Goal: Task Accomplishment & Management: Use online tool/utility

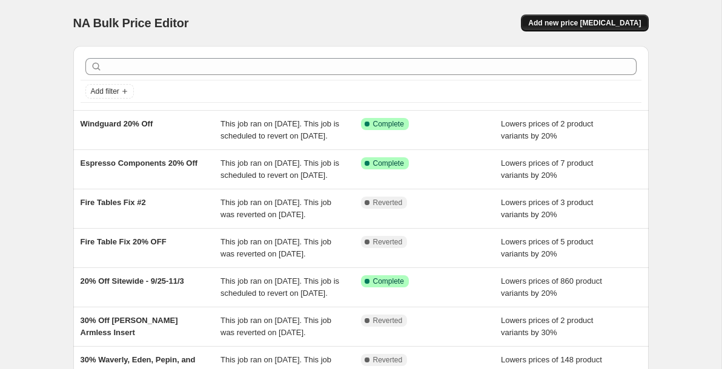
click at [585, 27] on span "Add new price [MEDICAL_DATA]" at bounding box center [584, 23] width 113 height 10
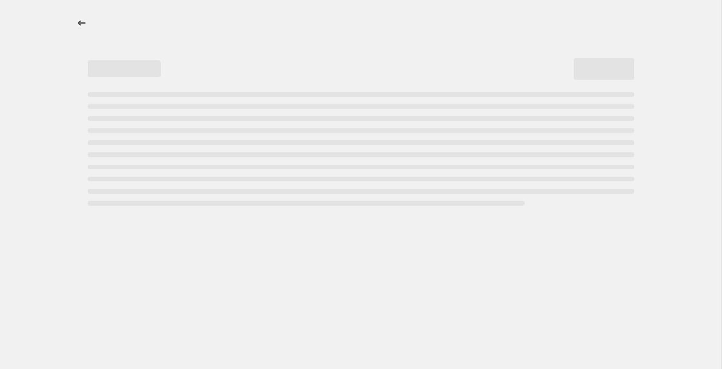
select select "percentage"
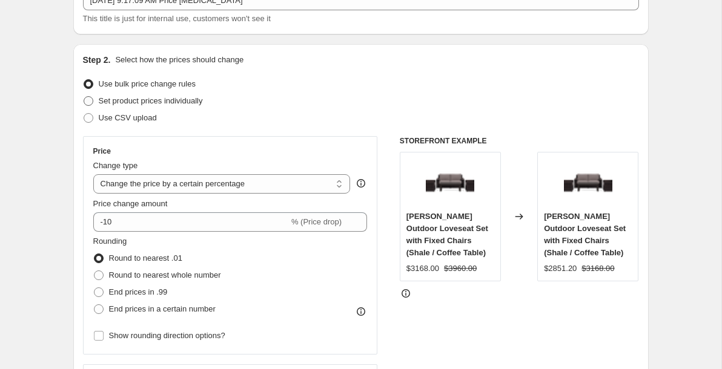
scroll to position [91, 0]
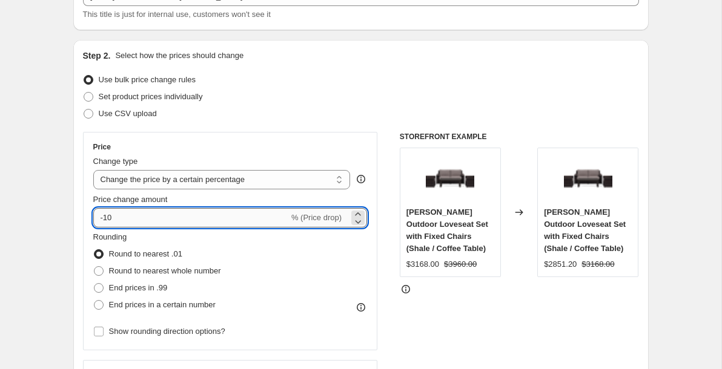
click at [141, 219] on input "-10" at bounding box center [191, 217] width 196 height 19
type input "-1"
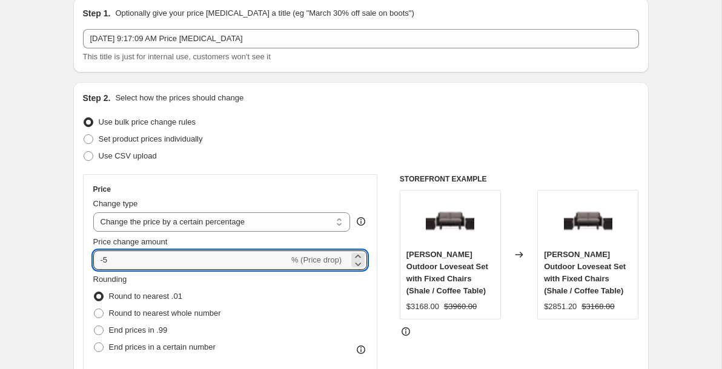
scroll to position [47, 0]
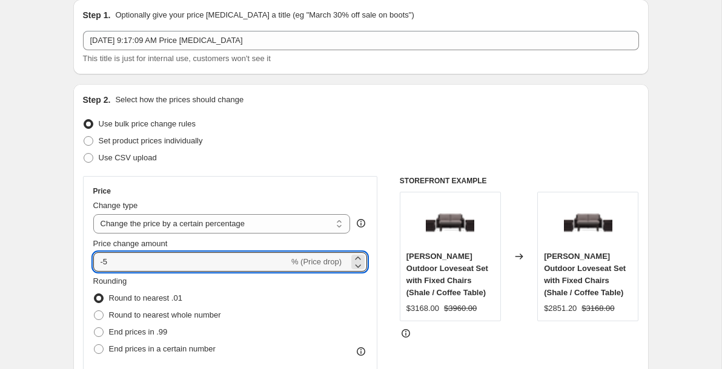
type input "-5"
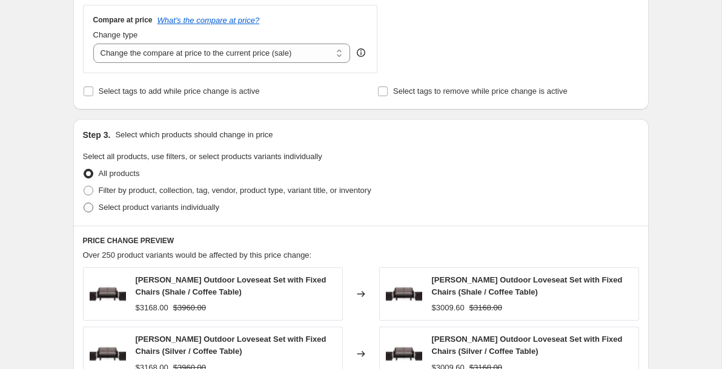
scroll to position [448, 0]
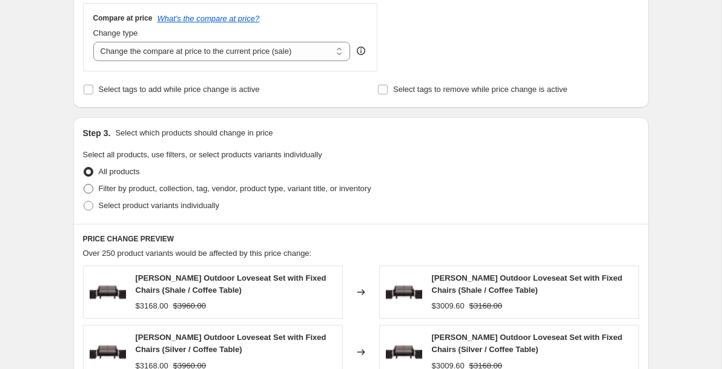
click at [88, 191] on span at bounding box center [89, 189] width 10 height 10
click at [84, 185] on input "Filter by product, collection, tag, vendor, product type, variant title, or inv…" at bounding box center [84, 184] width 1 height 1
radio input "true"
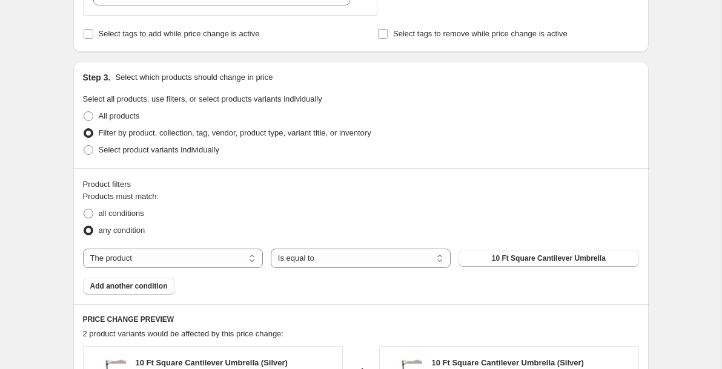
scroll to position [507, 0]
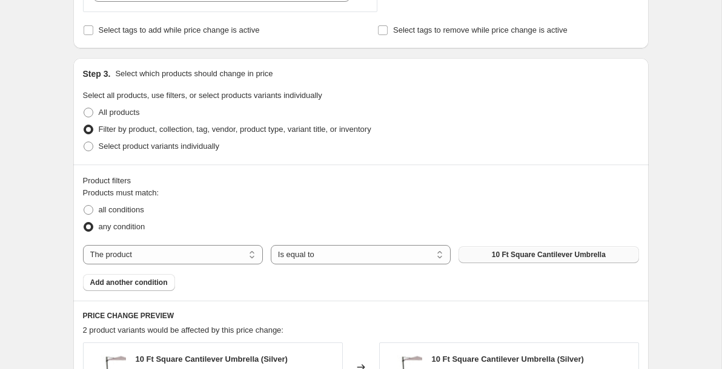
click at [525, 253] on span "10 Ft Square Cantilever Umbrella" at bounding box center [549, 255] width 114 height 10
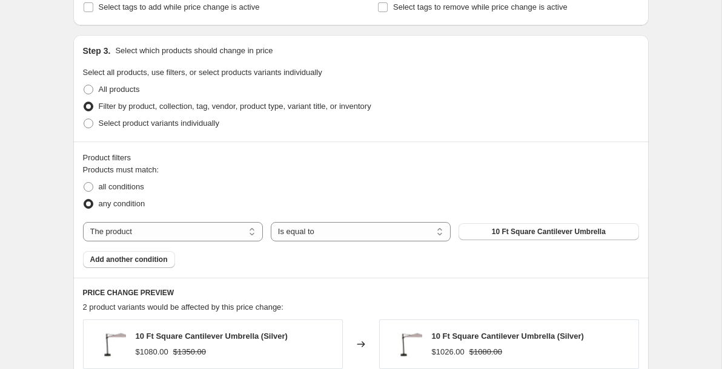
scroll to position [541, 0]
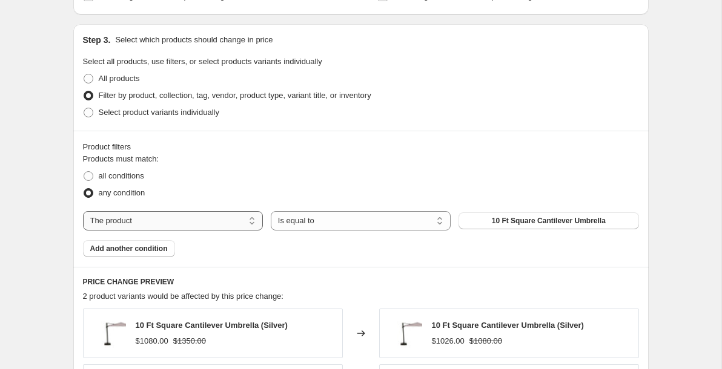
click at [174, 220] on select "The product The product's collection The product's tag The product's vendor The…" at bounding box center [173, 220] width 180 height 19
select select "collection"
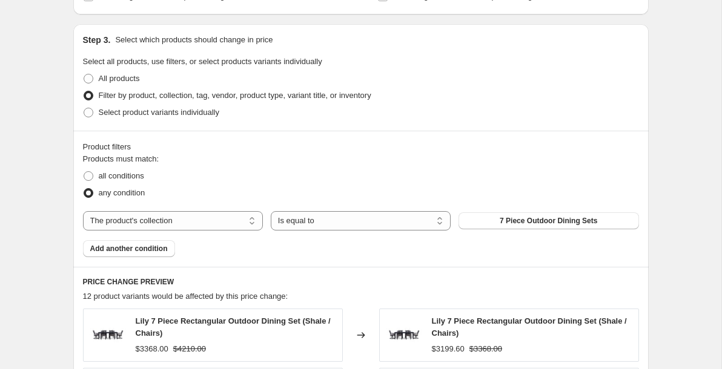
click at [531, 223] on span "7 Piece Outdoor Dining Sets" at bounding box center [547, 221] width 97 height 10
click at [516, 215] on button "7 Piece Outdoor Dining Sets" at bounding box center [548, 220] width 180 height 17
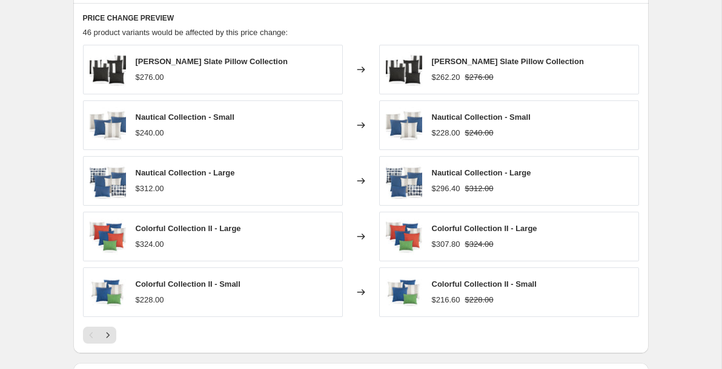
scroll to position [806, 0]
click at [113, 338] on button "Next" at bounding box center [107, 334] width 17 height 17
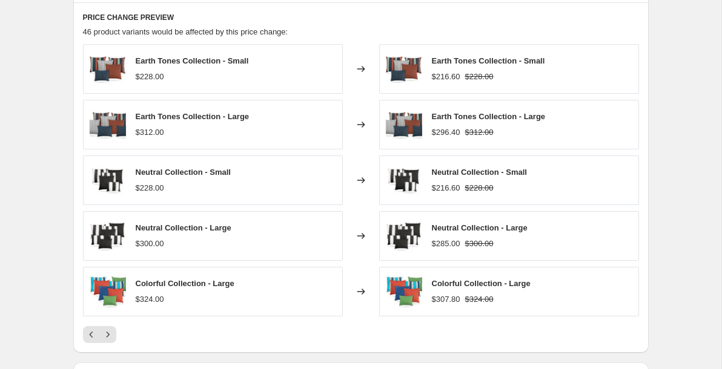
scroll to position [861, 0]
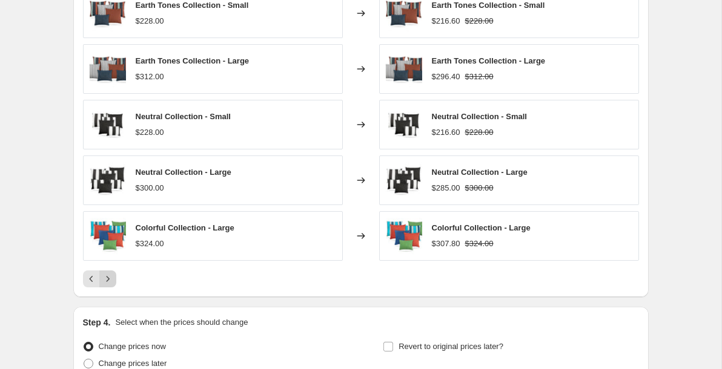
click at [105, 280] on icon "Next" at bounding box center [108, 279] width 12 height 12
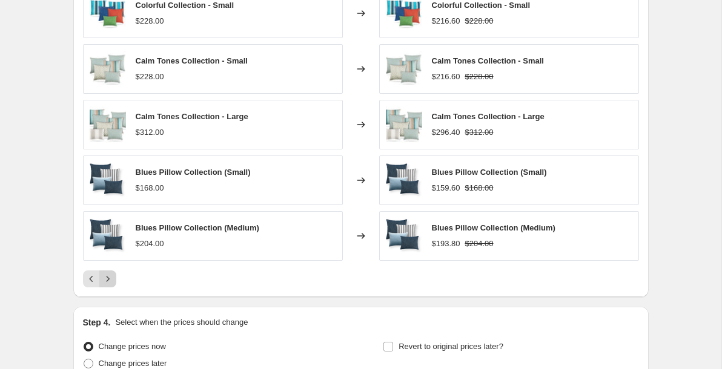
click at [108, 280] on icon "Next" at bounding box center [107, 278] width 3 height 5
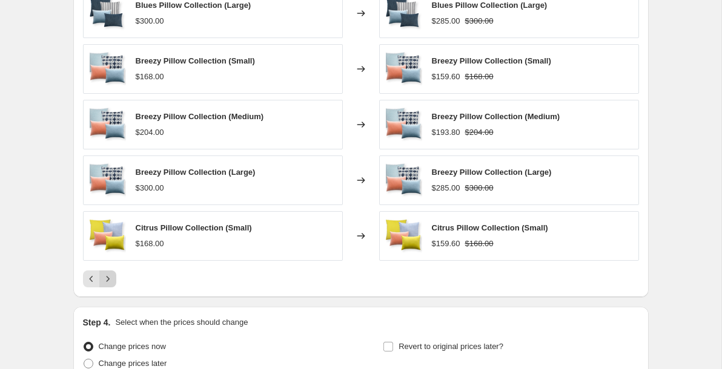
click at [108, 280] on icon "Next" at bounding box center [107, 278] width 3 height 5
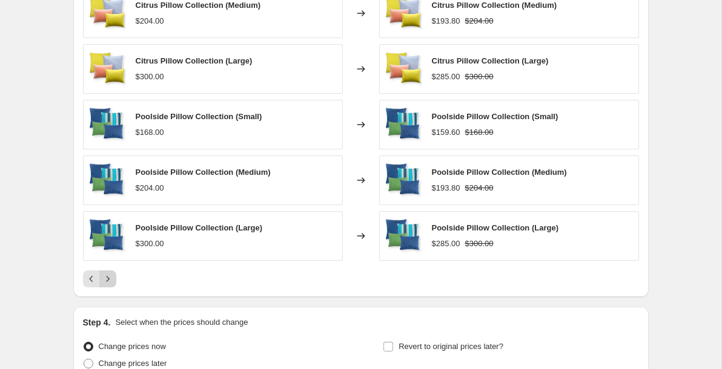
click at [108, 280] on icon "Next" at bounding box center [107, 278] width 3 height 5
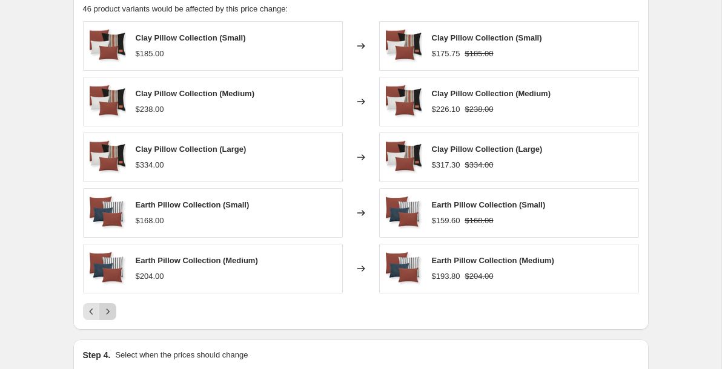
scroll to position [818, 0]
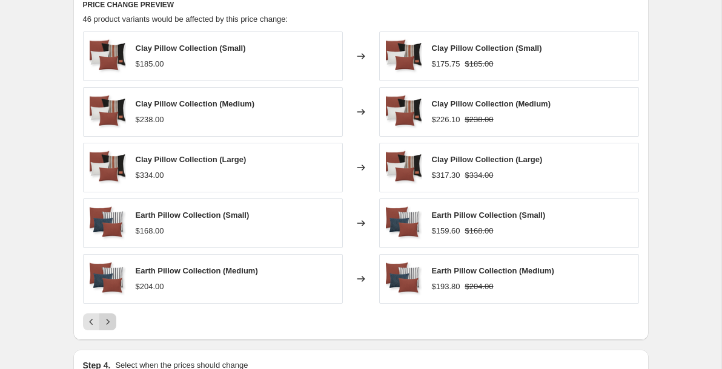
click at [111, 321] on icon "Next" at bounding box center [108, 322] width 12 height 12
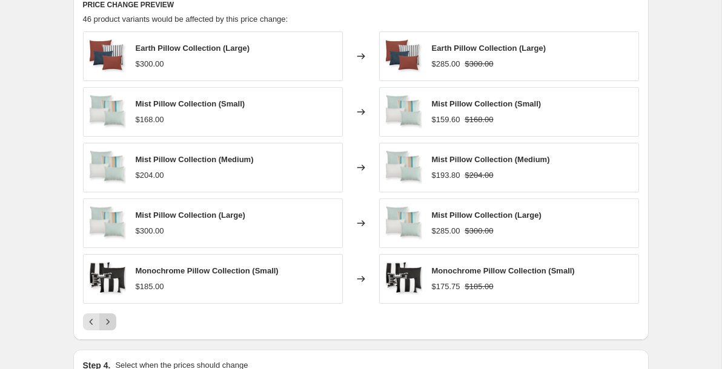
click at [111, 317] on icon "Next" at bounding box center [108, 322] width 12 height 12
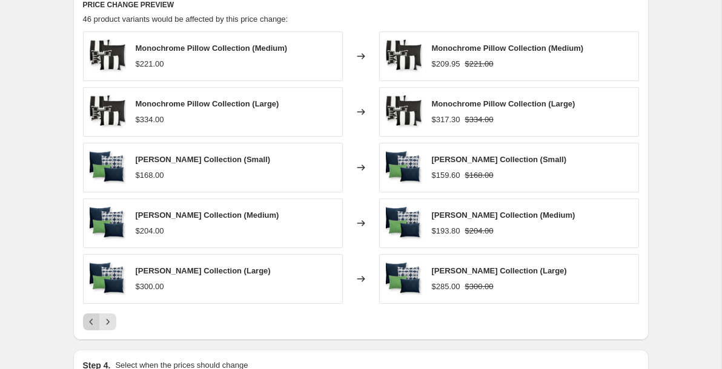
click at [93, 318] on icon "Previous" at bounding box center [91, 322] width 12 height 12
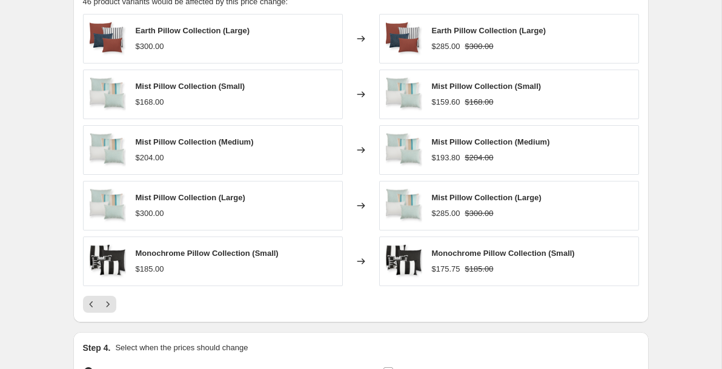
scroll to position [832, 0]
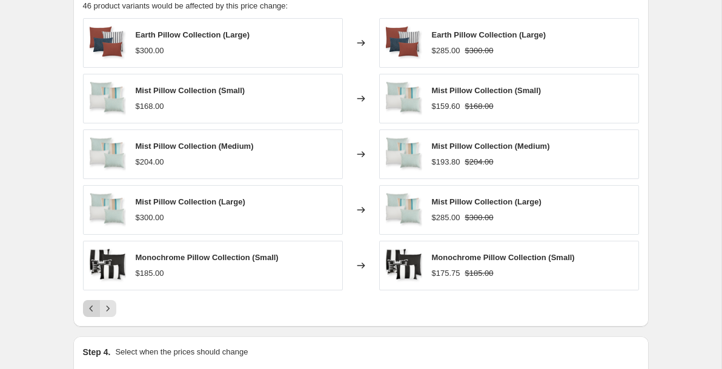
click at [85, 309] on icon "Previous" at bounding box center [91, 309] width 12 height 12
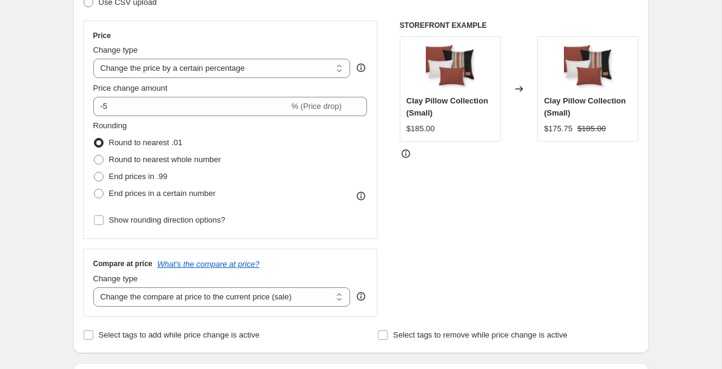
scroll to position [202, 0]
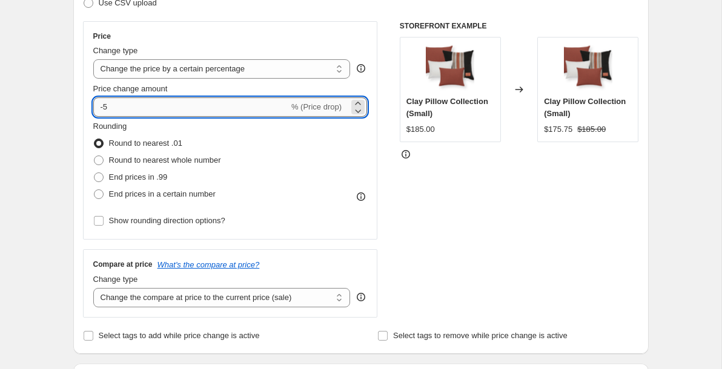
click at [134, 105] on input "-5" at bounding box center [191, 106] width 196 height 19
type input "-20"
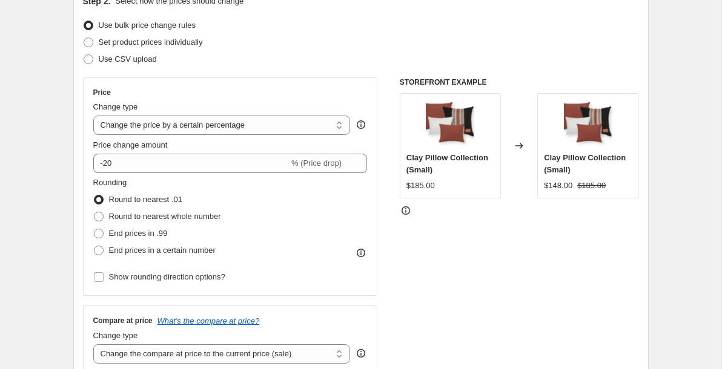
scroll to position [0, 0]
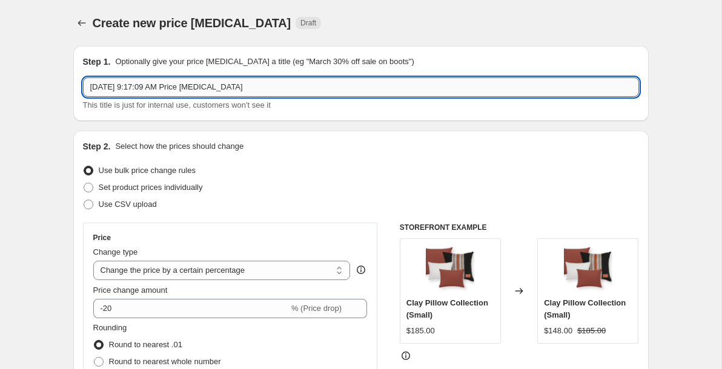
click at [154, 85] on input "[DATE] 9:17:09 AM Price [MEDICAL_DATA]" at bounding box center [361, 86] width 556 height 19
click at [86, 85] on input "Pillow Bundle Promo Fix Ending 11/3" at bounding box center [361, 86] width 556 height 19
type input "20% Off Pillow Bundle Promo Fix Ending 11/3"
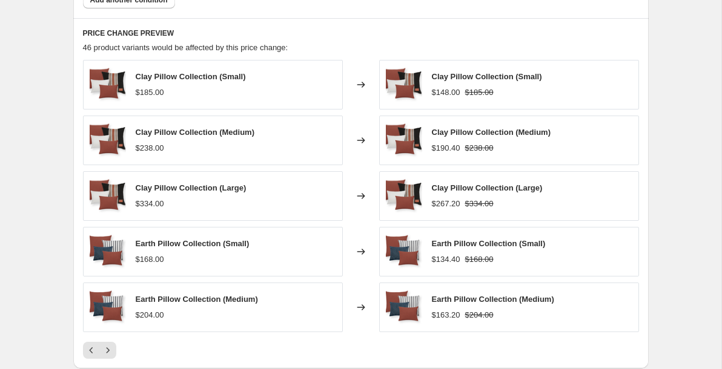
scroll to position [800, 0]
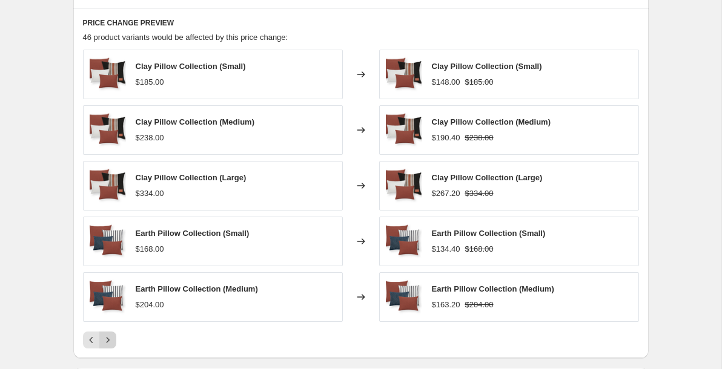
click at [108, 338] on icon "Next" at bounding box center [108, 340] width 12 height 12
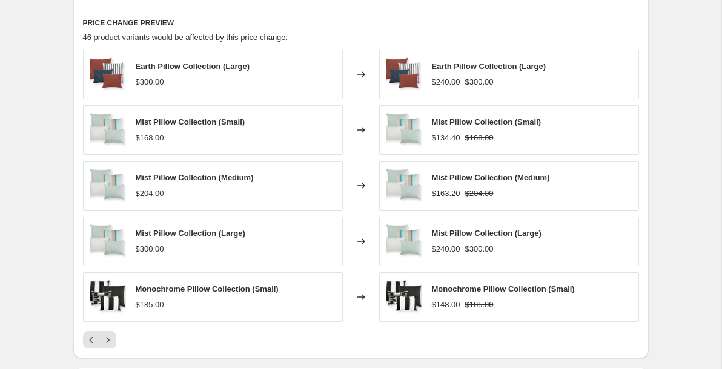
scroll to position [977, 0]
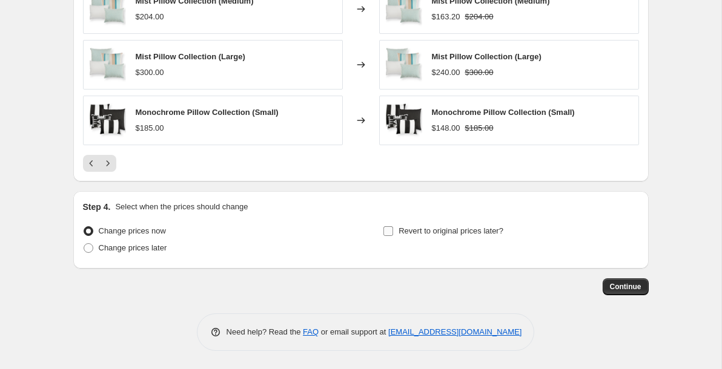
click at [393, 230] on span at bounding box center [388, 231] width 11 height 11
click at [393, 230] on input "Revert to original prices later?" at bounding box center [388, 231] width 10 height 10
checkbox input "true"
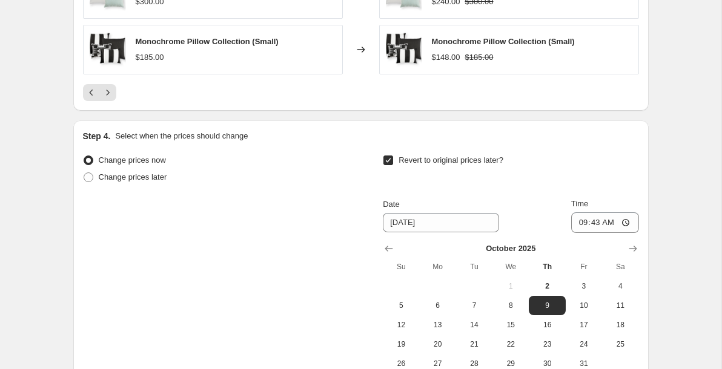
scroll to position [1055, 0]
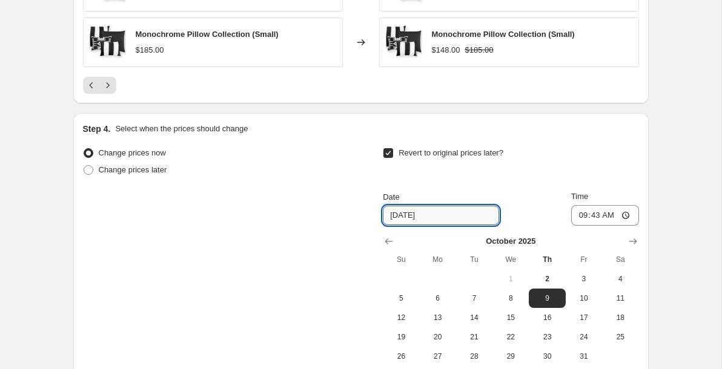
click at [393, 215] on input "[DATE]" at bounding box center [441, 215] width 116 height 19
click at [401, 216] on input "[DATE]" at bounding box center [441, 215] width 116 height 19
type input "[DATE]"
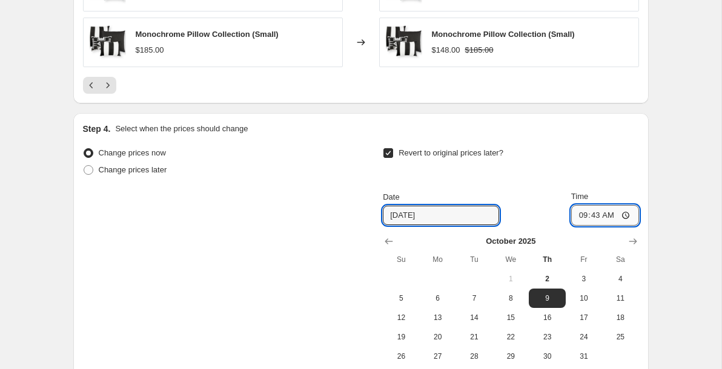
click at [599, 213] on input "09:43" at bounding box center [605, 215] width 68 height 21
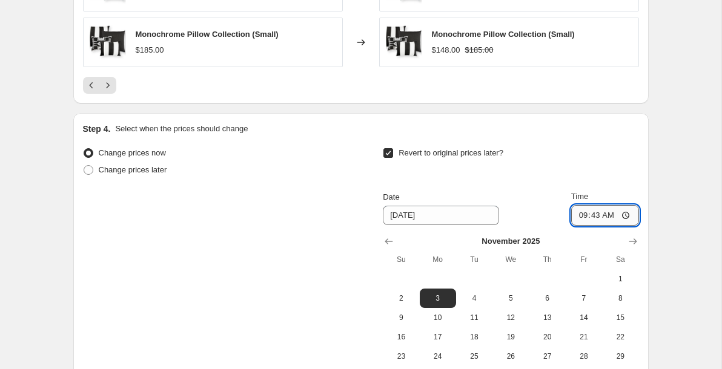
click at [630, 215] on input "09:43" at bounding box center [605, 215] width 68 height 21
type input "02:00"
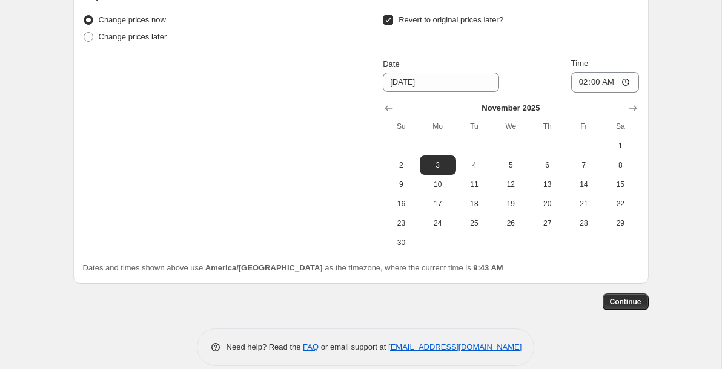
scroll to position [1180, 0]
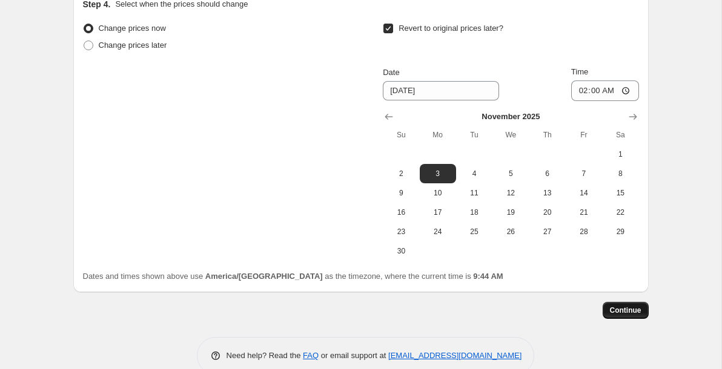
click at [629, 312] on span "Continue" at bounding box center [625, 311] width 31 height 10
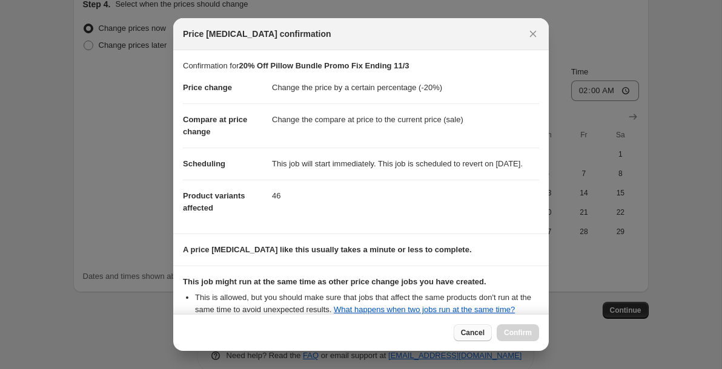
click at [463, 334] on span "Cancel" at bounding box center [473, 333] width 24 height 10
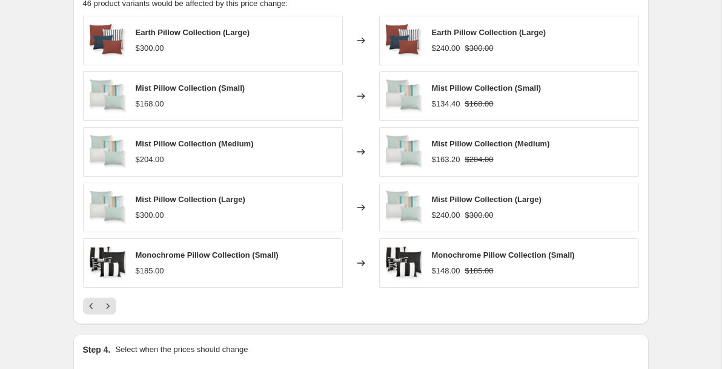
scroll to position [840, 0]
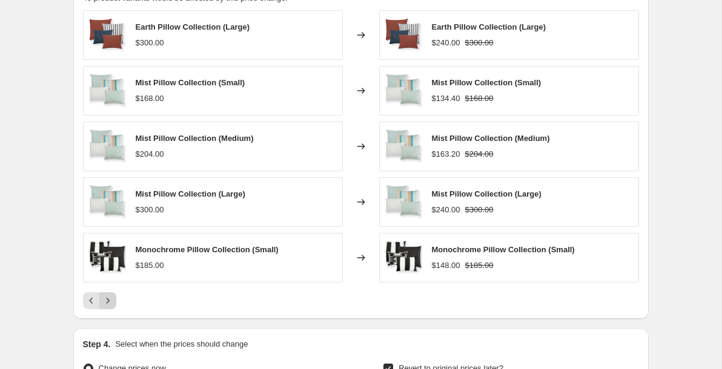
click at [110, 297] on icon "Next" at bounding box center [108, 301] width 12 height 12
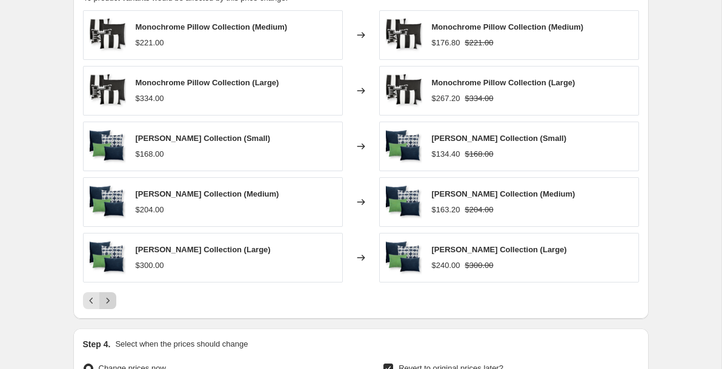
click at [110, 297] on icon "Next" at bounding box center [108, 301] width 12 height 12
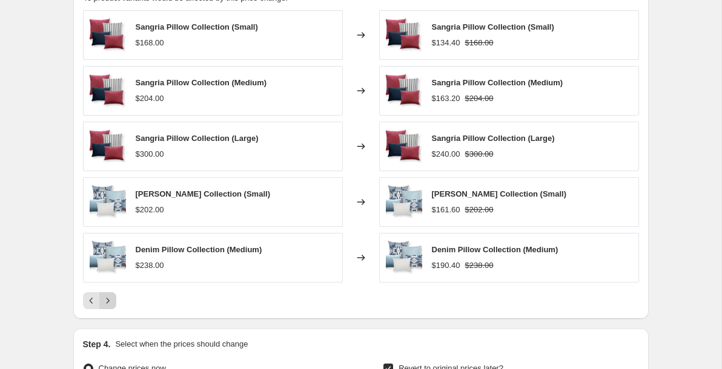
click at [105, 301] on icon "Next" at bounding box center [108, 301] width 12 height 12
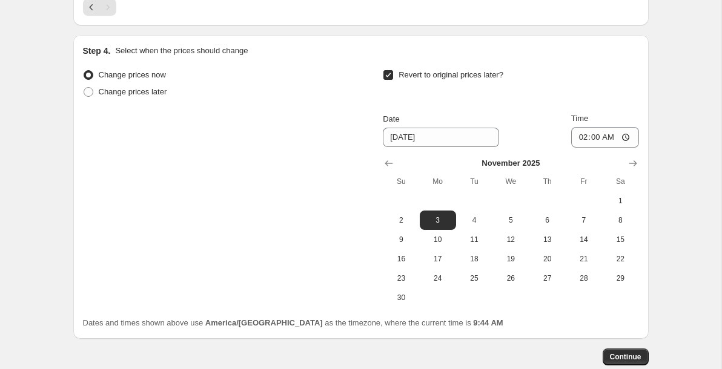
scroll to position [981, 0]
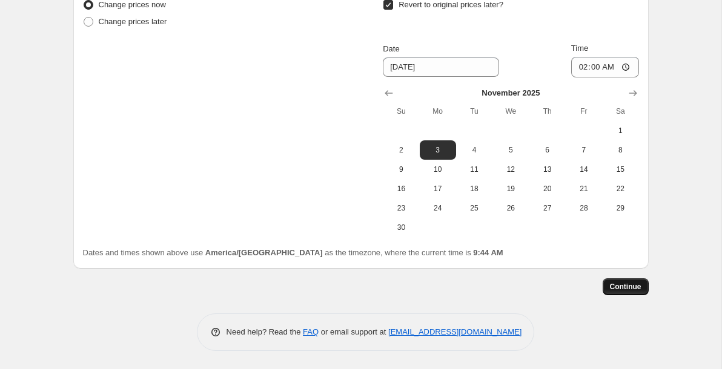
click at [610, 282] on span "Continue" at bounding box center [625, 287] width 31 height 10
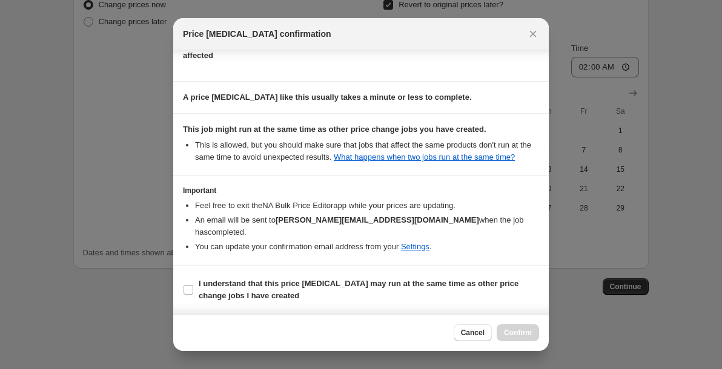
scroll to position [165, 0]
click at [189, 286] on input "I understand that this price [MEDICAL_DATA] may run at the same time as other p…" at bounding box center [188, 290] width 10 height 10
checkbox input "true"
click at [524, 334] on span "Confirm" at bounding box center [518, 333] width 28 height 10
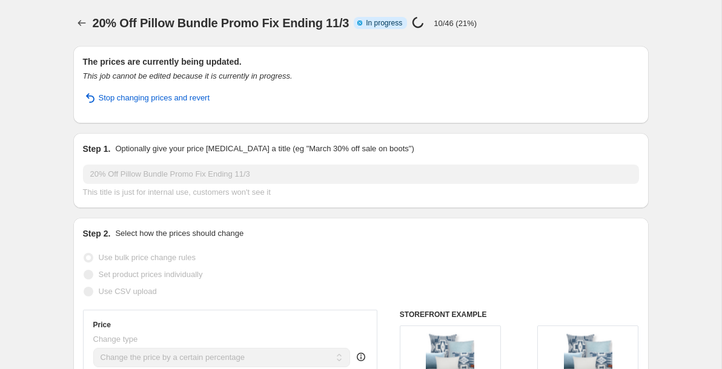
select select "percentage"
select select "collection"
